Goal: Information Seeking & Learning: Learn about a topic

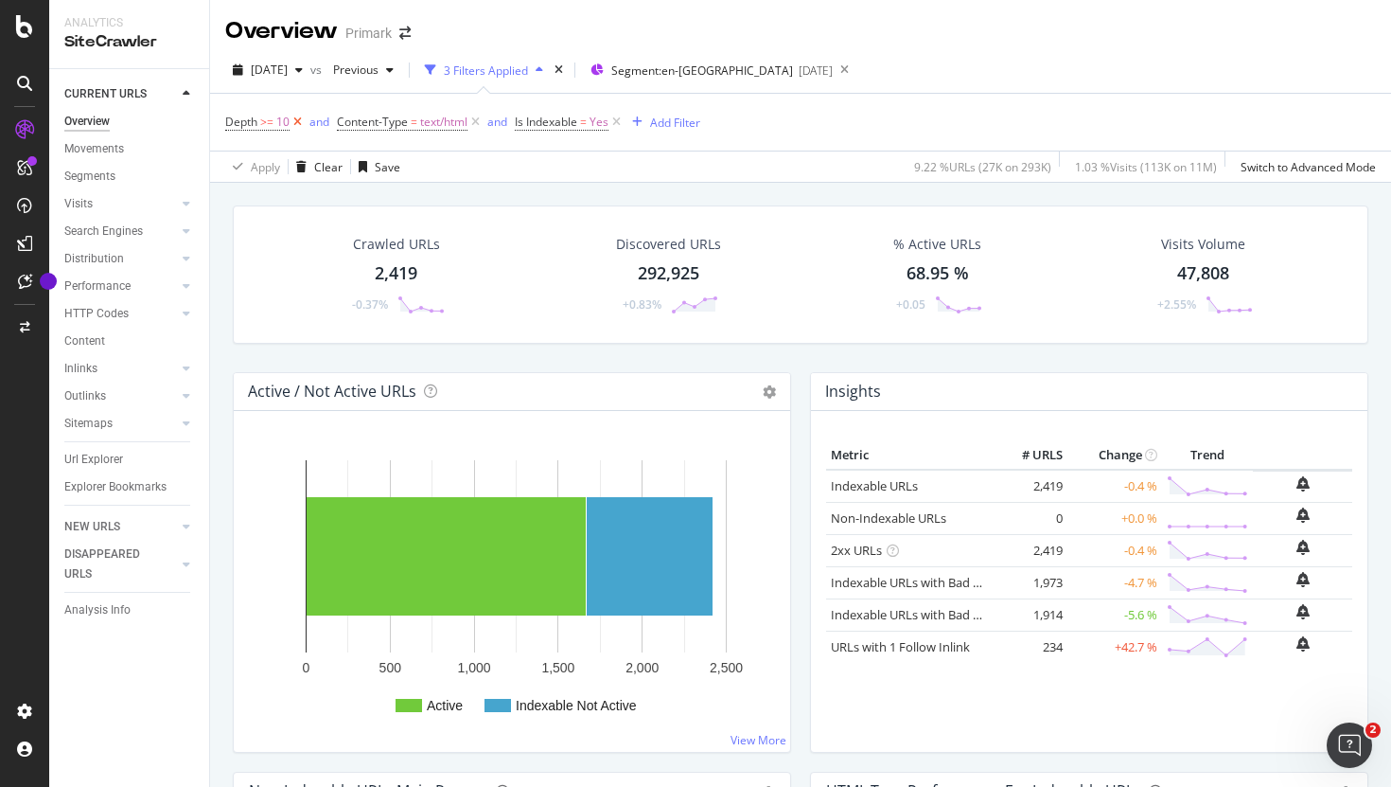
click at [295, 121] on icon at bounding box center [298, 122] width 16 height 19
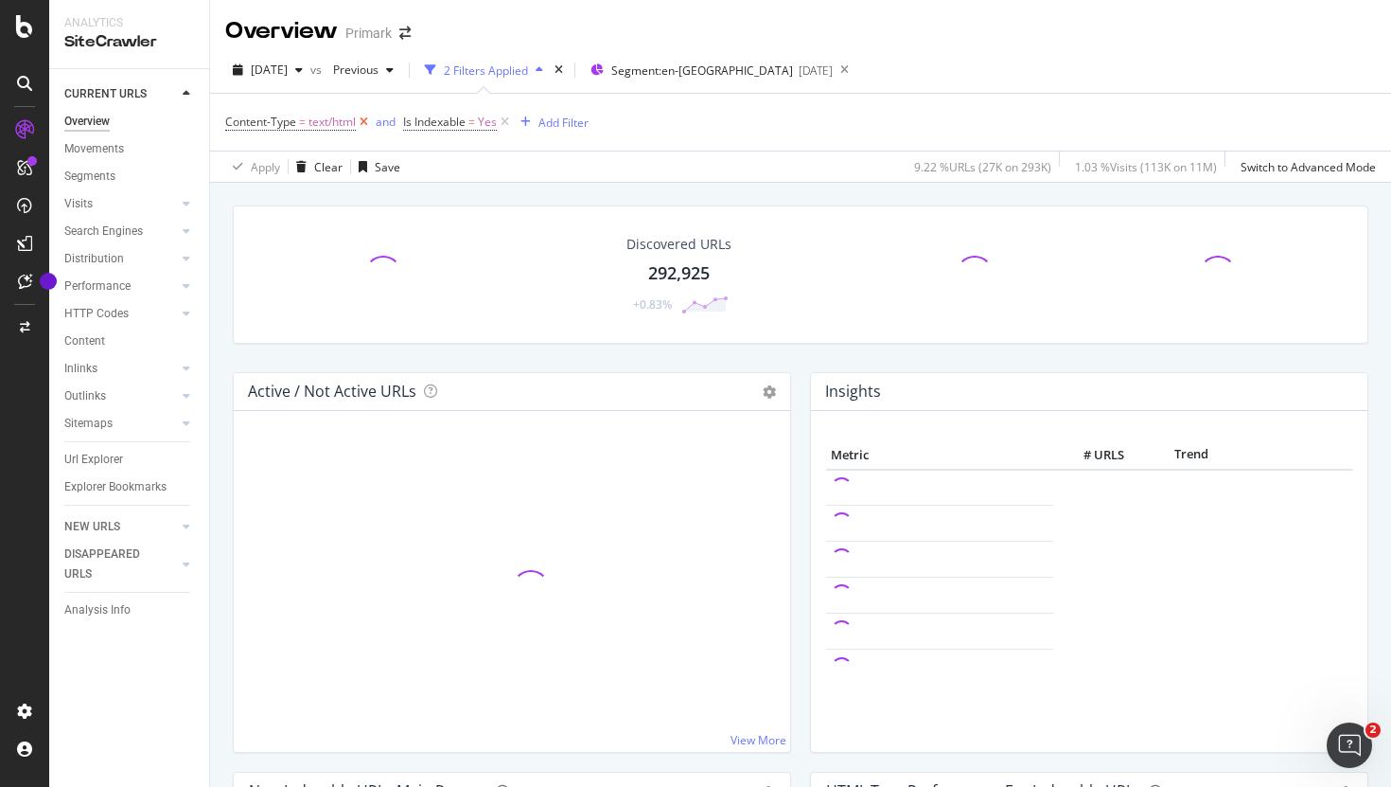
click at [369, 121] on icon at bounding box center [364, 122] width 16 height 19
click at [325, 122] on icon at bounding box center [327, 122] width 16 height 19
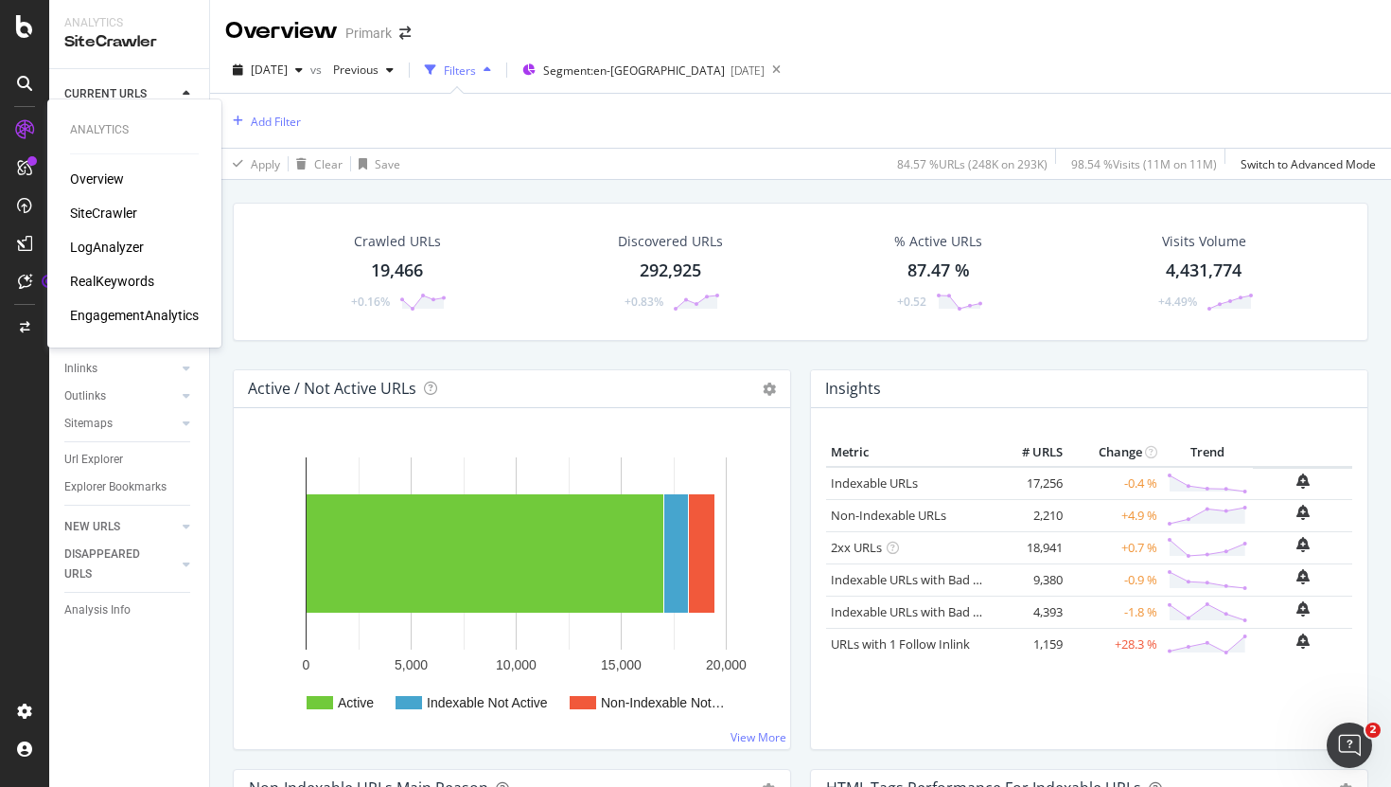
click at [123, 247] on div "LogAnalyzer" at bounding box center [107, 247] width 74 height 19
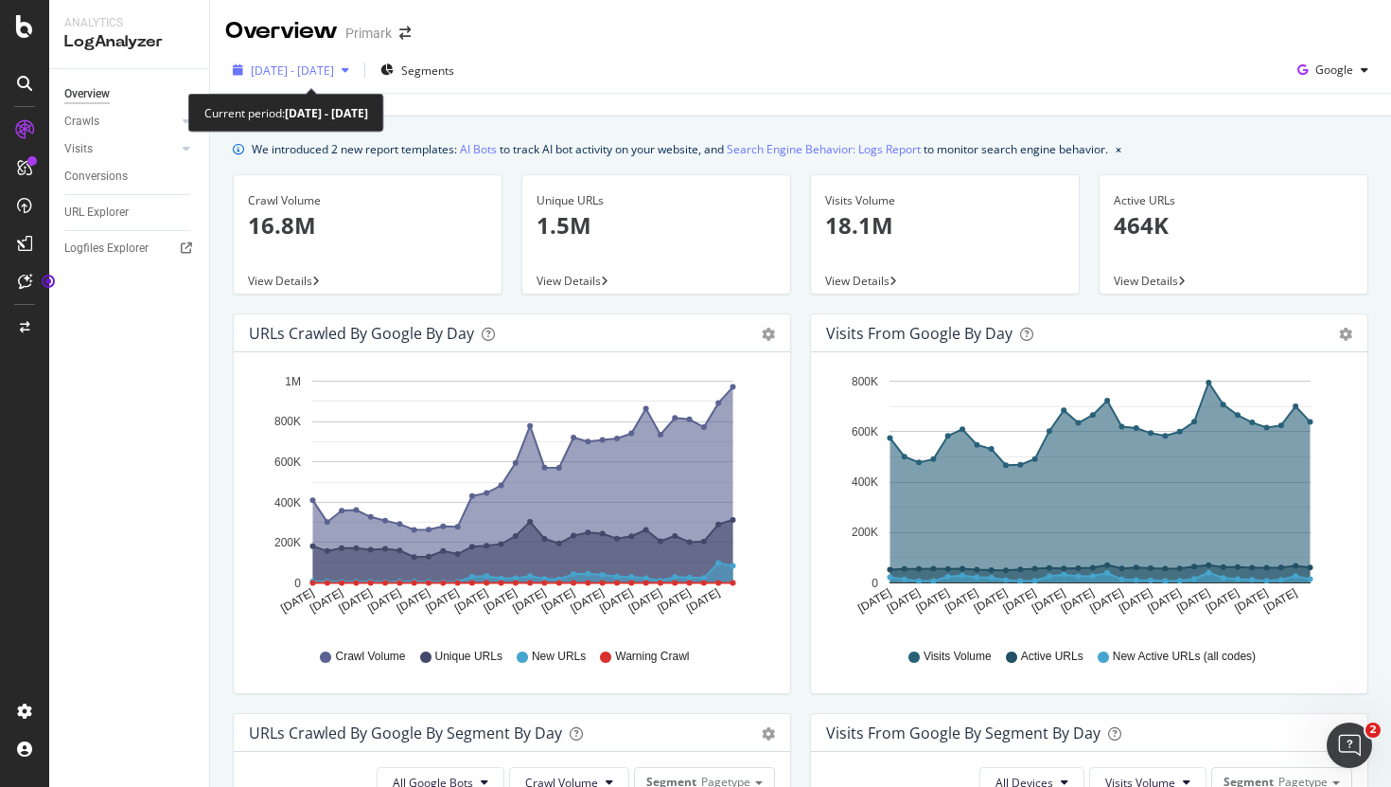
click at [326, 76] on span "[DATE] - [DATE]" at bounding box center [292, 70] width 83 height 16
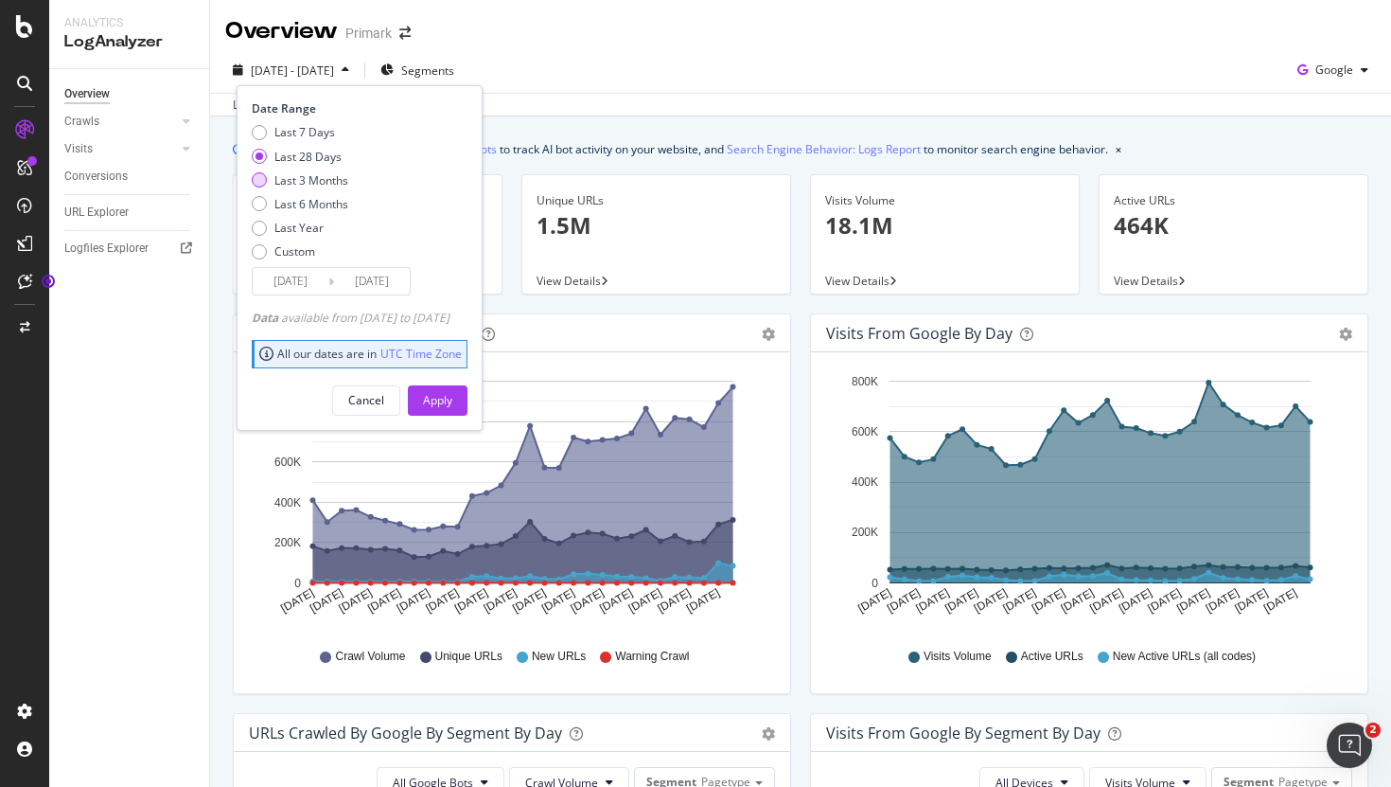
click at [319, 183] on div "Last 3 Months" at bounding box center [311, 180] width 74 height 16
type input "[DATE]"
click at [452, 413] on div "Apply" at bounding box center [437, 400] width 29 height 28
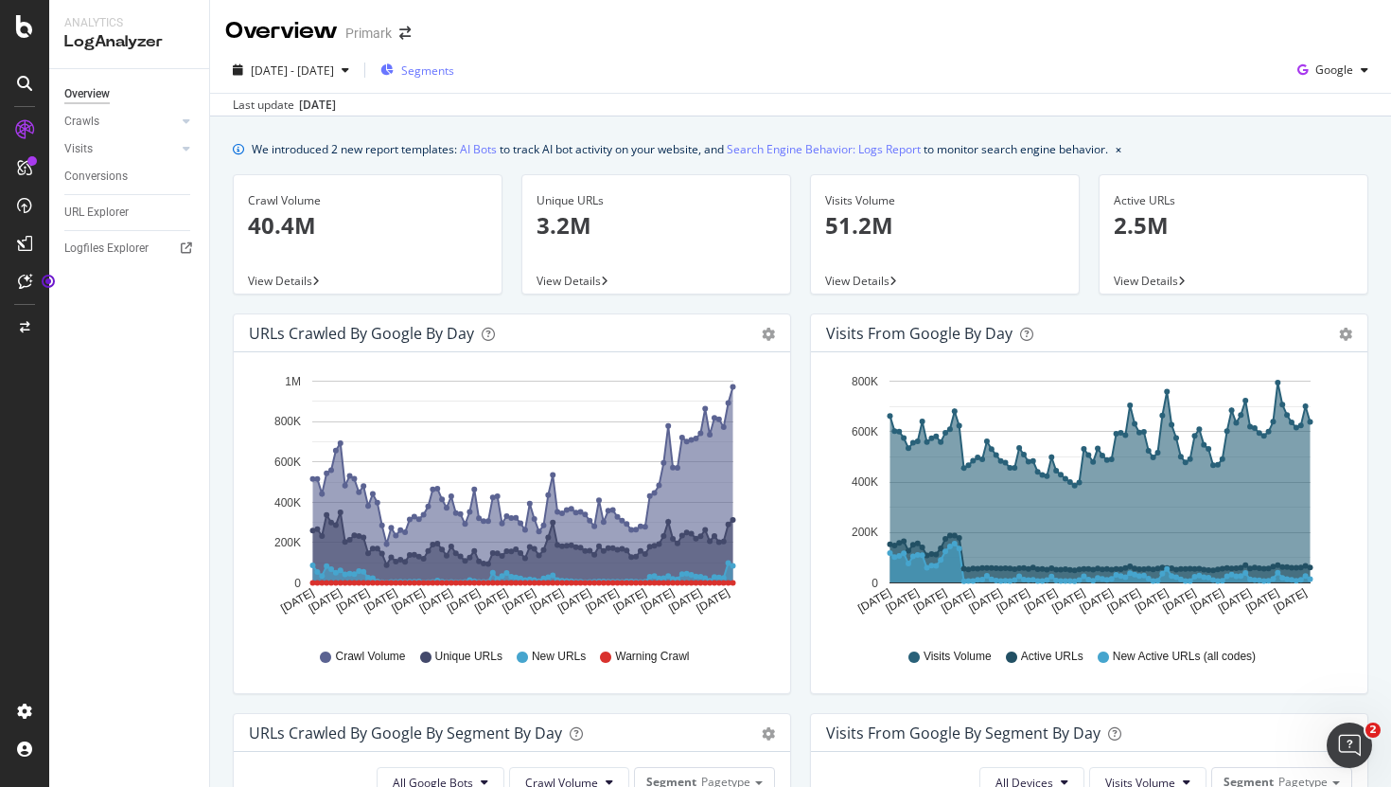
click at [454, 66] on span "Segments" at bounding box center [427, 70] width 53 height 16
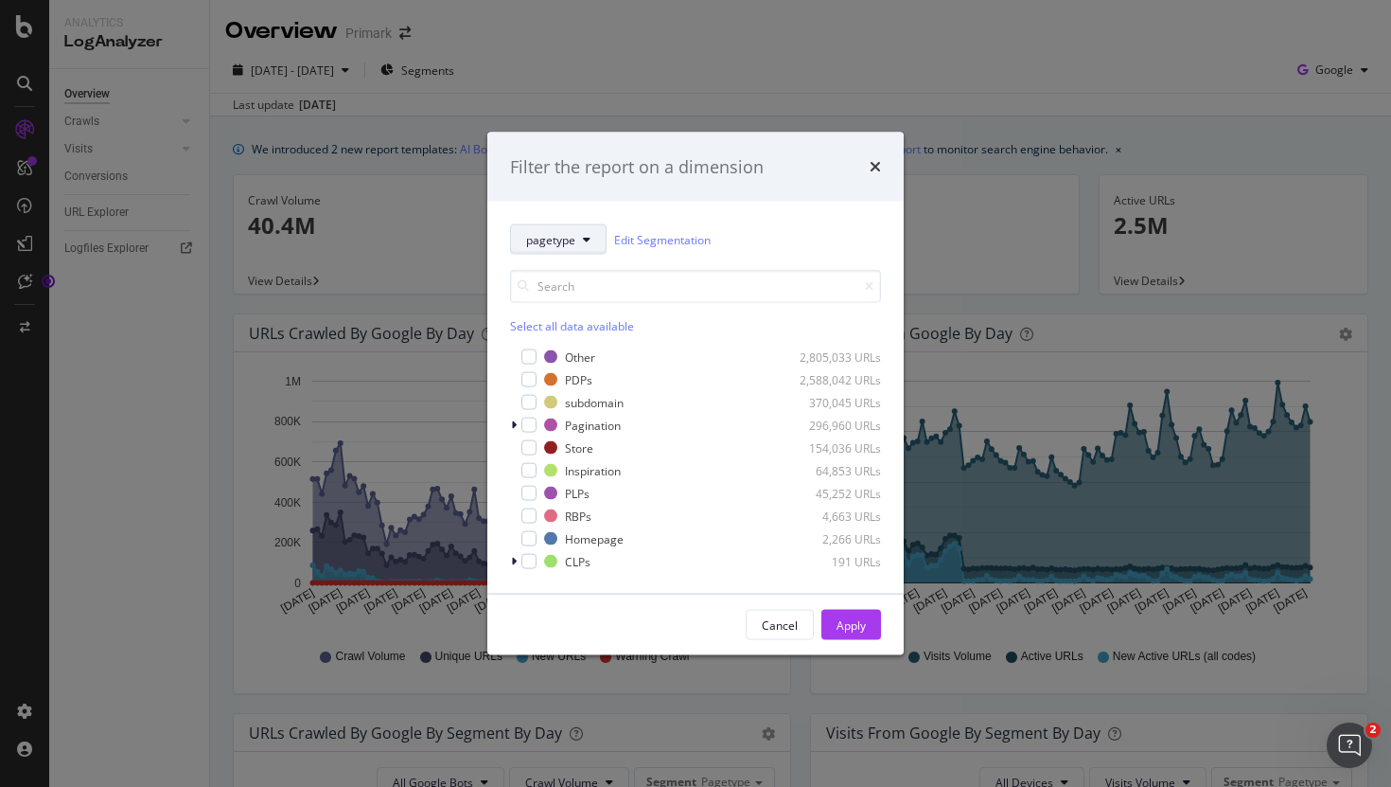
click at [565, 235] on span "pagetype" at bounding box center [550, 239] width 49 height 16
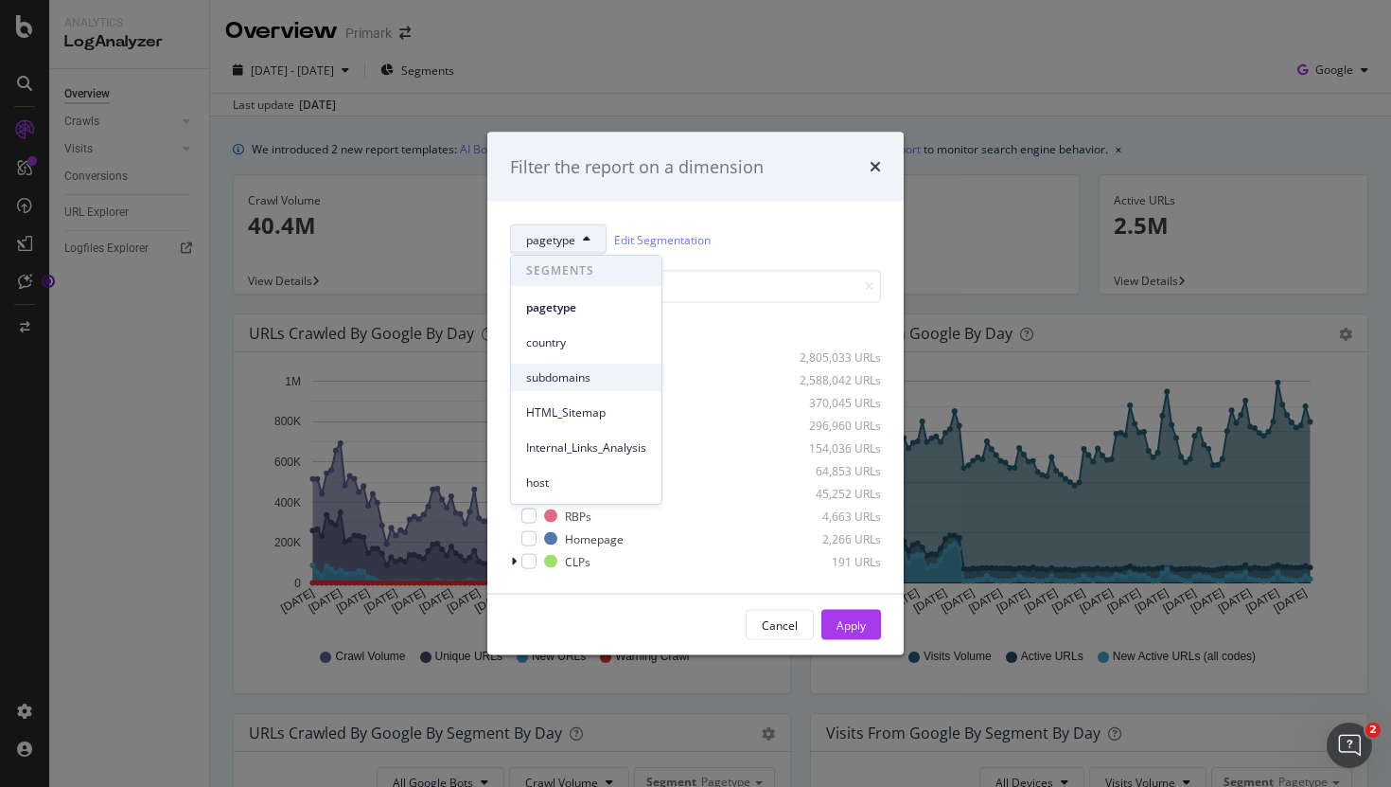
click at [559, 377] on span "subdomains" at bounding box center [586, 377] width 120 height 17
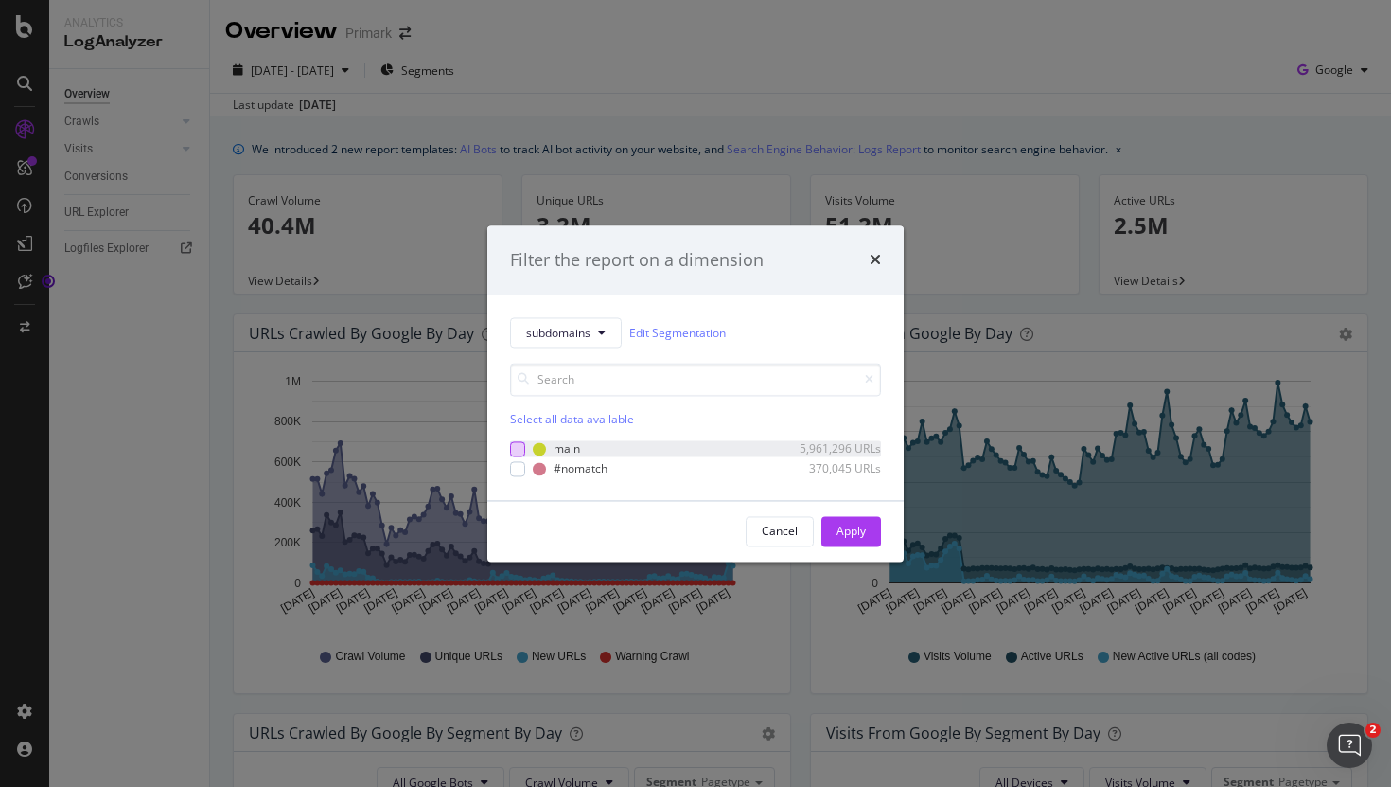
click at [523, 449] on div "modal" at bounding box center [517, 448] width 15 height 15
click at [845, 519] on div "Apply" at bounding box center [851, 531] width 29 height 28
